Goal: Navigation & Orientation: Find specific page/section

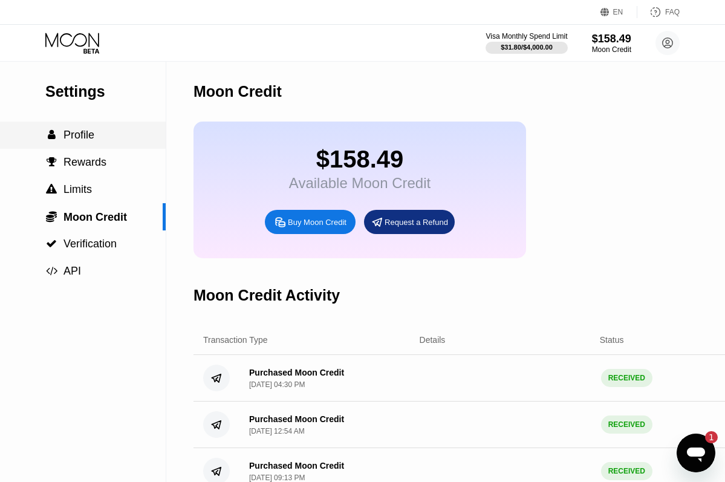
click at [77, 135] on span "Profile" at bounding box center [79, 135] width 31 height 12
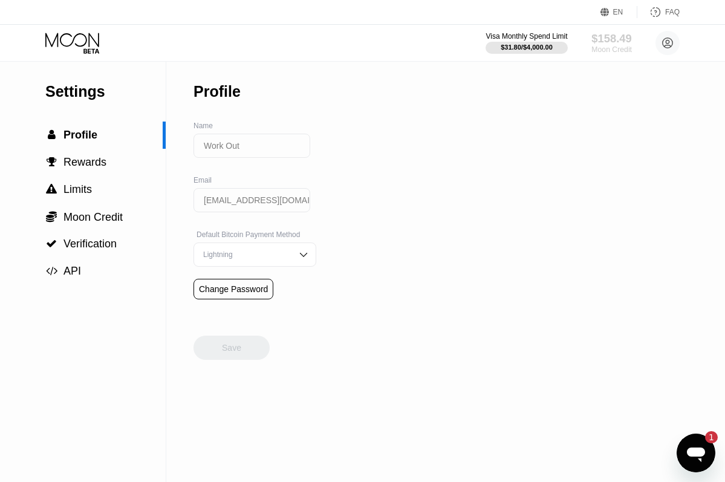
click at [598, 41] on div "$158.49" at bounding box center [611, 38] width 41 height 13
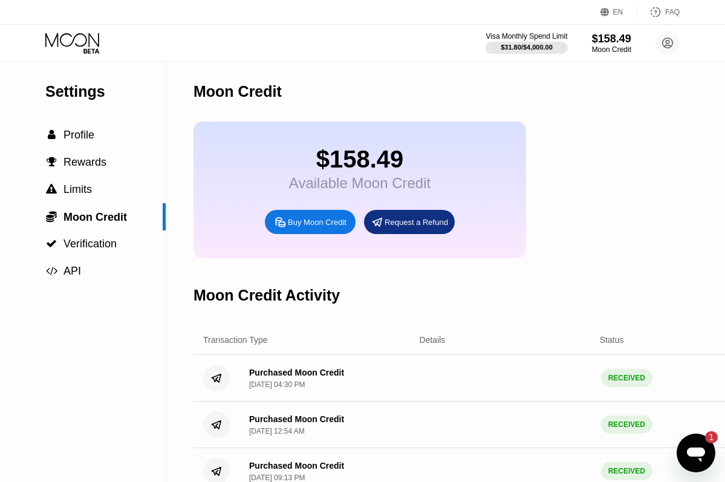
click at [313, 180] on div "Available Moon Credit" at bounding box center [360, 183] width 142 height 17
click at [86, 172] on div " Rewards" at bounding box center [83, 162] width 166 height 27
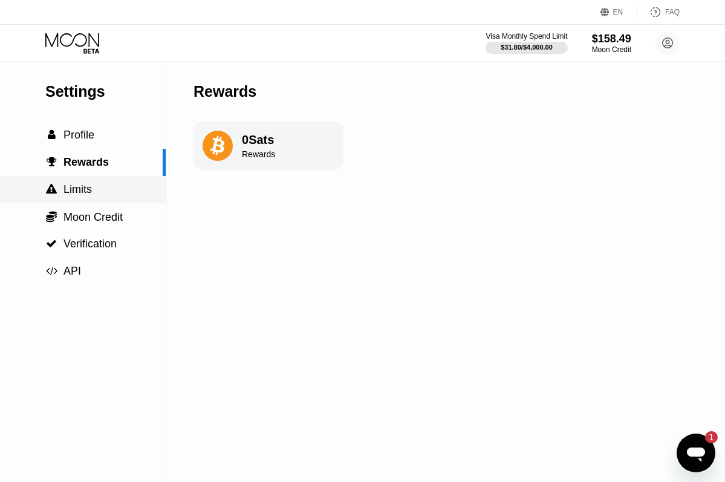
click at [84, 185] on span "Limits" at bounding box center [78, 189] width 28 height 12
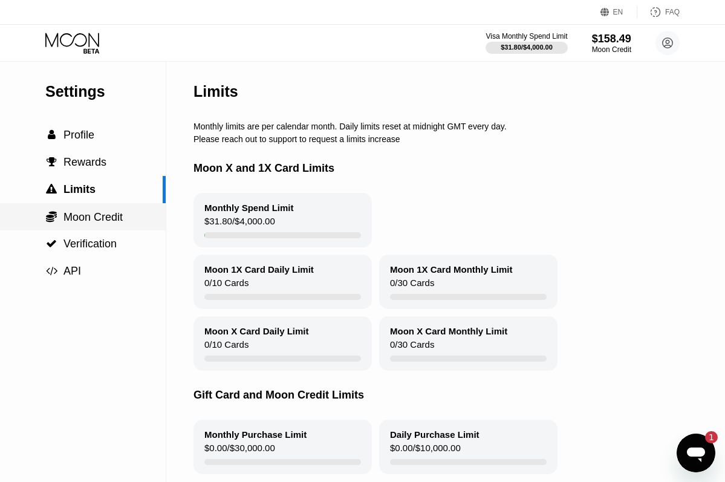
click at [75, 225] on div " Moon Credit" at bounding box center [83, 216] width 166 height 27
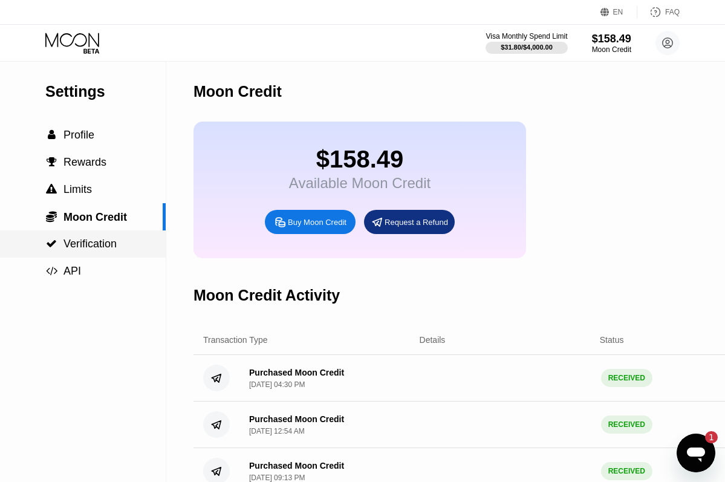
click at [90, 255] on div " Verification" at bounding box center [83, 243] width 166 height 27
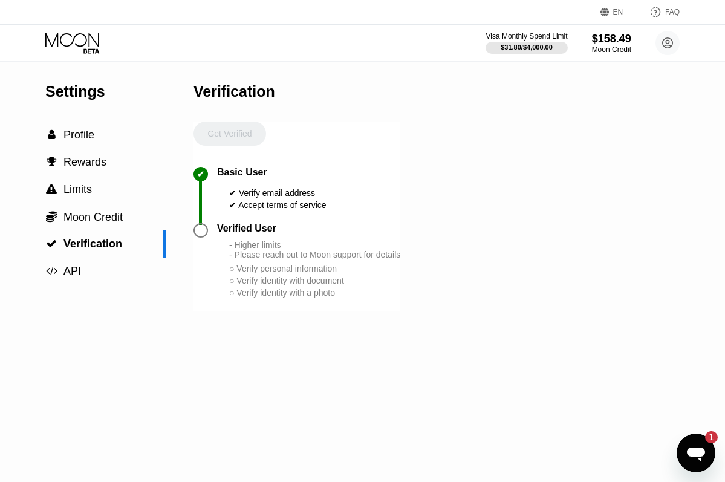
click at [70, 37] on icon at bounding box center [73, 43] width 56 height 21
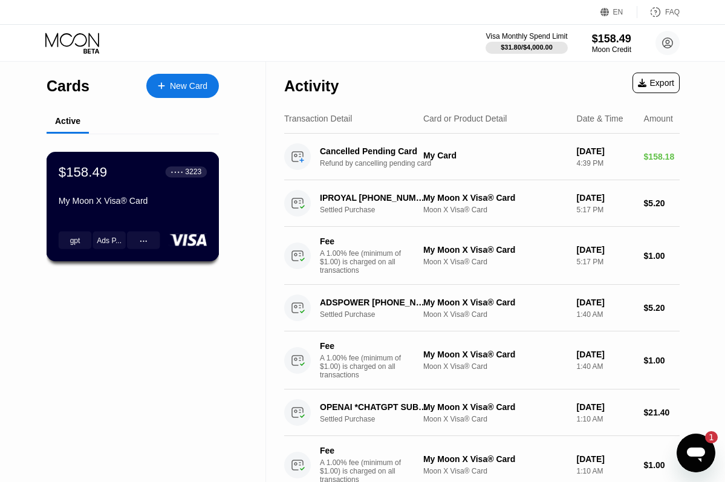
click at [175, 174] on div "● ● ● ●" at bounding box center [177, 172] width 12 height 4
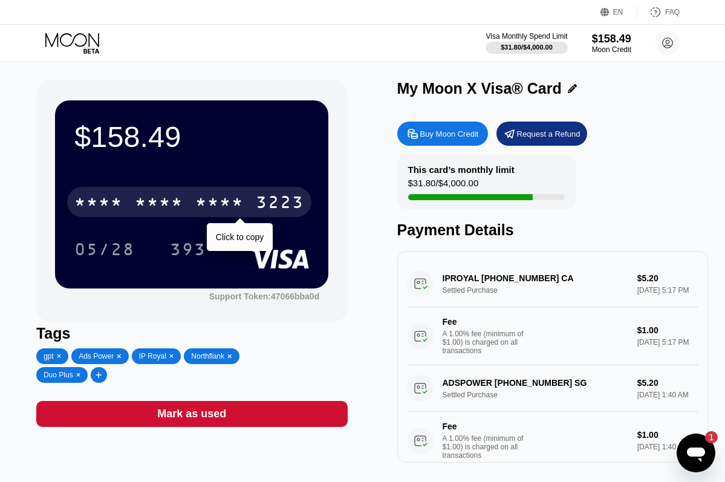
click at [239, 203] on div "* * * *" at bounding box center [219, 203] width 48 height 19
